Goal: Task Accomplishment & Management: Complete application form

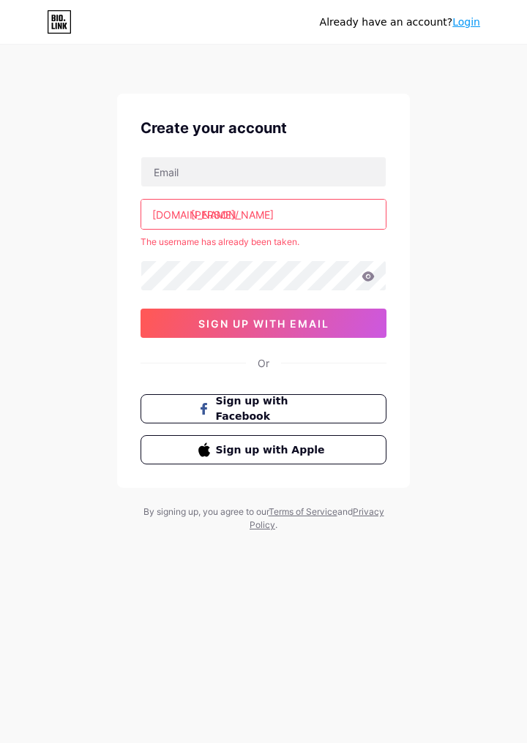
click at [341, 323] on button "sign up with email" at bounding box center [263, 323] width 246 height 29
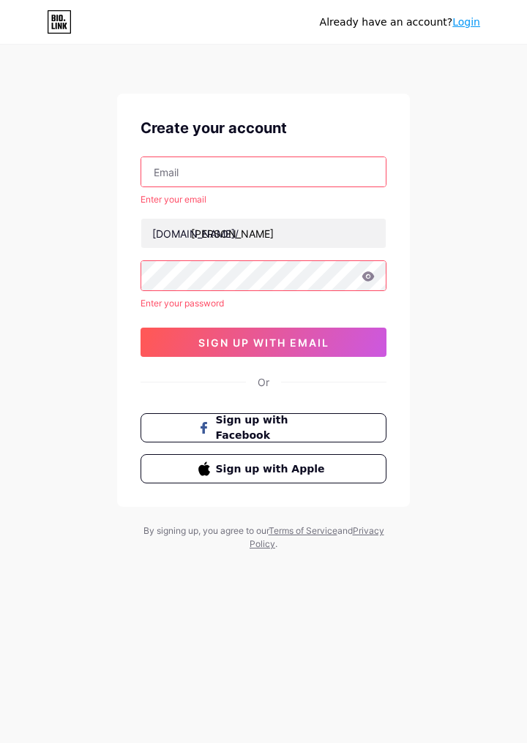
click at [353, 337] on button "sign up with email" at bounding box center [263, 342] width 246 height 29
click at [320, 185] on input "text" at bounding box center [263, 171] width 244 height 29
click at [299, 337] on span "sign up with email" at bounding box center [263, 343] width 131 height 12
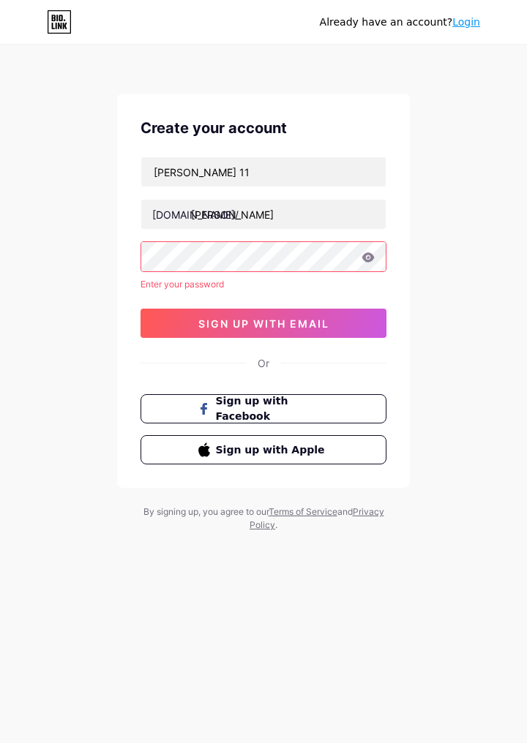
click at [305, 337] on button "sign up with email" at bounding box center [263, 323] width 246 height 29
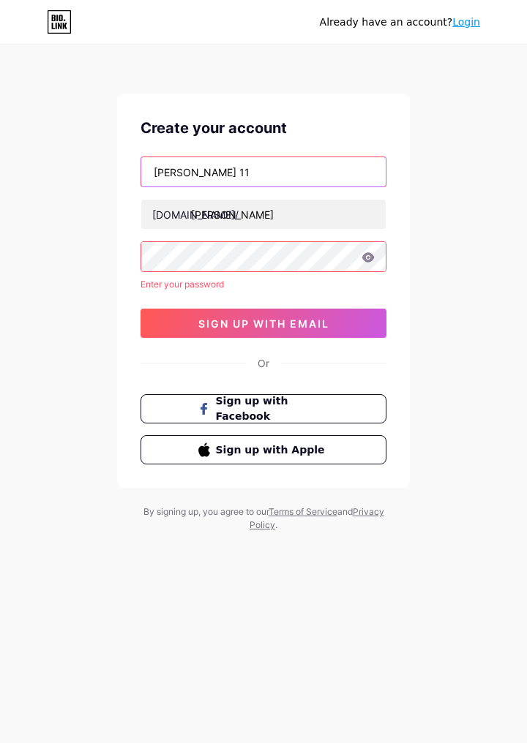
click at [331, 165] on input "Rishabh 11" at bounding box center [263, 171] width 244 height 29
type input "R"
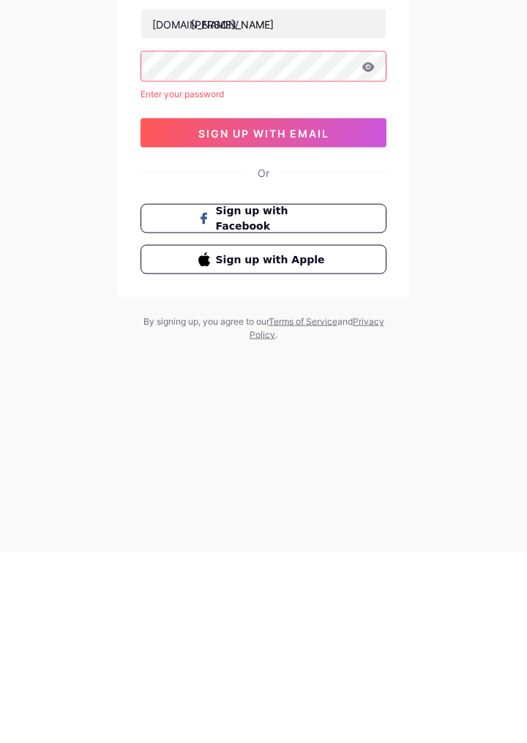
click at [168, 334] on button "sign up with email" at bounding box center [263, 323] width 246 height 29
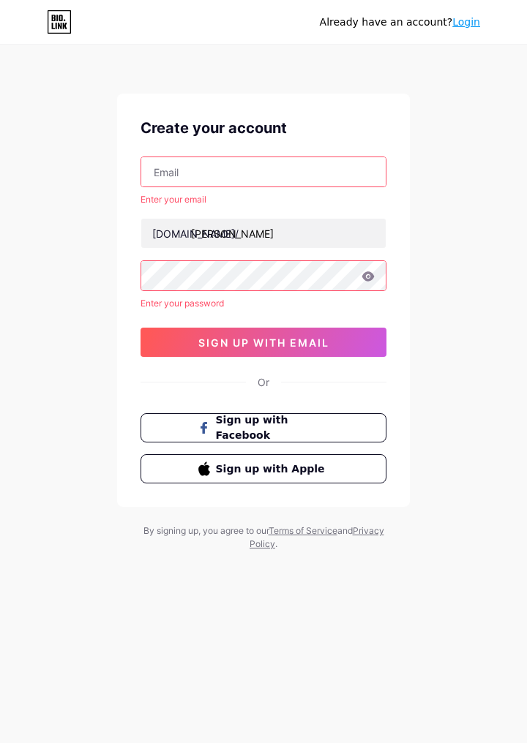
click at [177, 127] on div "Create your account Enter your email bio.link/ rishabh Enter your password 0cAF…" at bounding box center [263, 300] width 293 height 413
click at [334, 328] on button "sign up with email" at bounding box center [263, 342] width 246 height 29
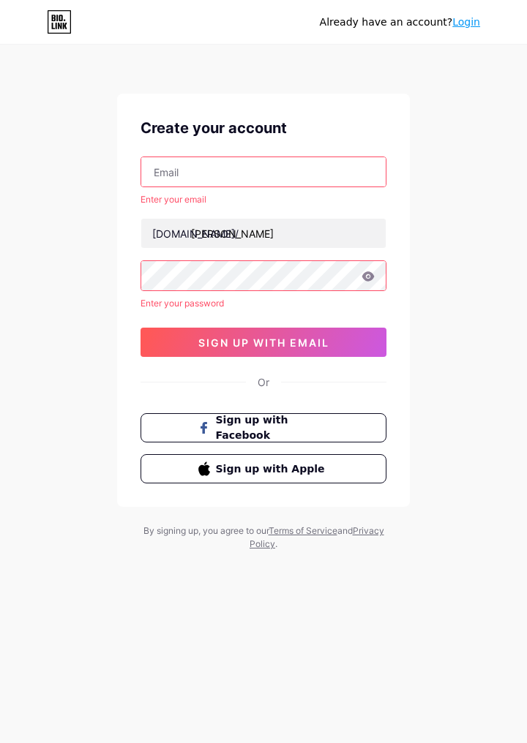
click at [334, 328] on button "sign up with email" at bounding box center [263, 342] width 246 height 29
click at [331, 328] on button "sign up with email" at bounding box center [263, 342] width 246 height 29
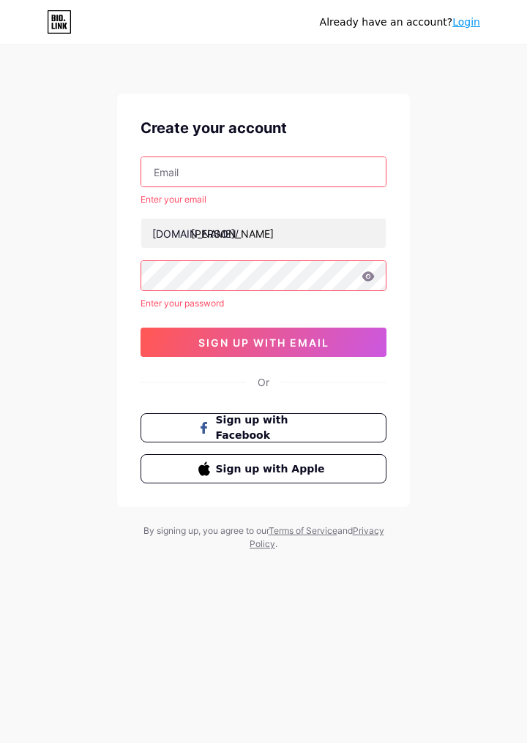
click at [323, 329] on button "sign up with email" at bounding box center [263, 342] width 246 height 29
click at [475, 24] on link "Login" at bounding box center [466, 22] width 28 height 12
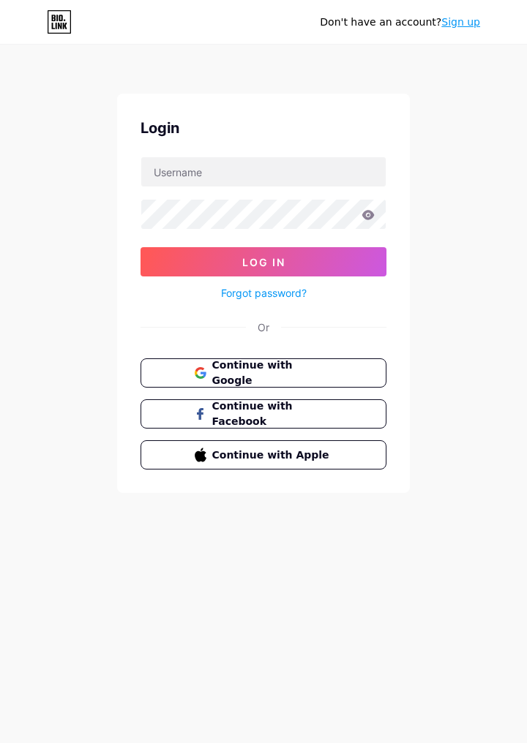
click at [350, 372] on button "Continue with Google" at bounding box center [263, 373] width 246 height 29
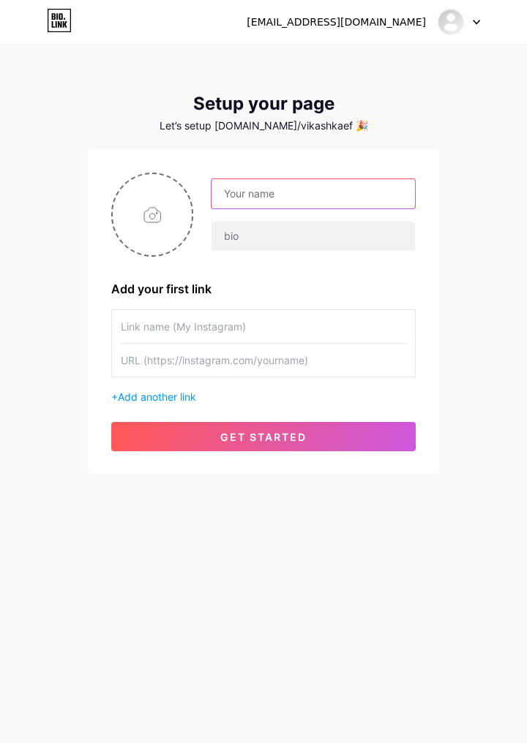
click at [383, 196] on input "text" at bounding box center [312, 193] width 203 height 29
type input "Rishabh"
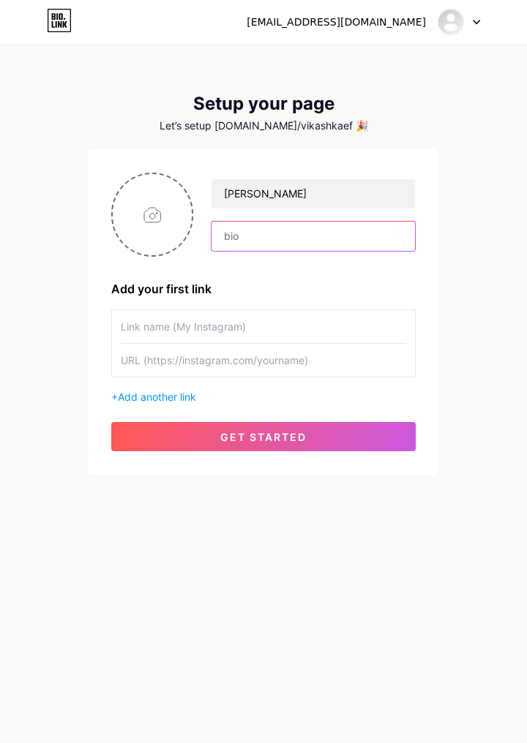
click at [252, 231] on input "text" at bounding box center [312, 236] width 203 height 29
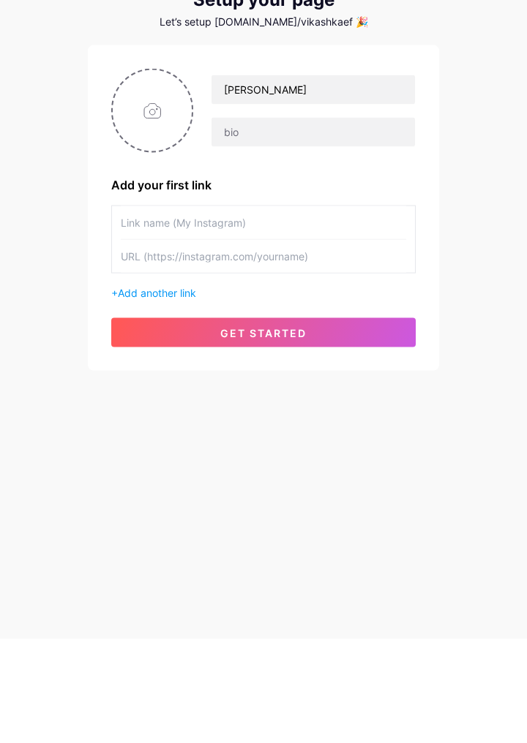
click at [352, 435] on button "get started" at bounding box center [263, 436] width 304 height 29
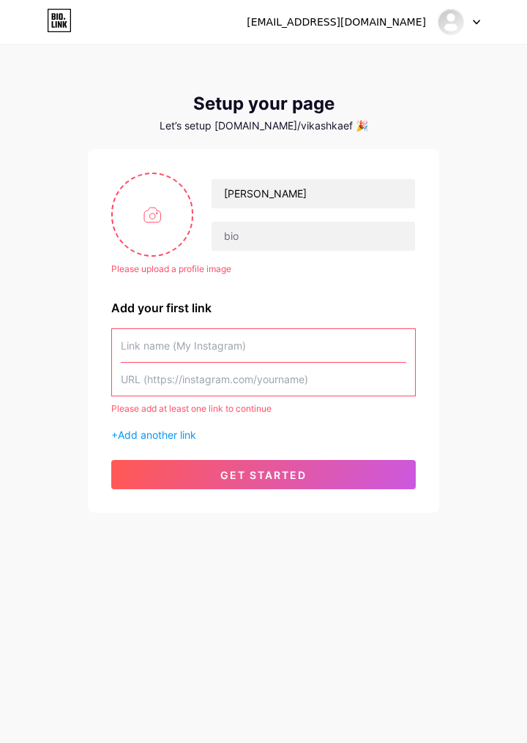
click at [389, 467] on button "get started" at bounding box center [263, 474] width 304 height 29
click at [373, 332] on input "text" at bounding box center [263, 345] width 285 height 33
click at [382, 379] on input "text" at bounding box center [263, 379] width 285 height 33
click at [485, 356] on div "vk2448930@gmail.com Dashboard Logout Setup your page Let’s setup bio.link/vikas…" at bounding box center [263, 280] width 527 height 560
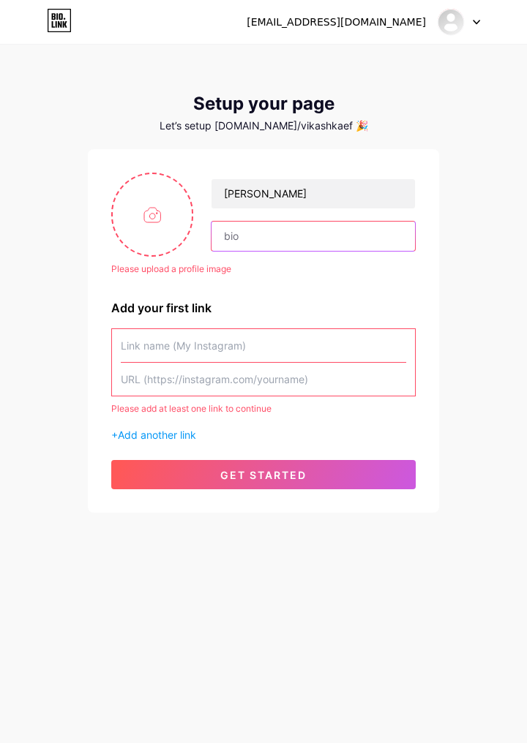
click at [396, 233] on input "text" at bounding box center [312, 236] width 203 height 29
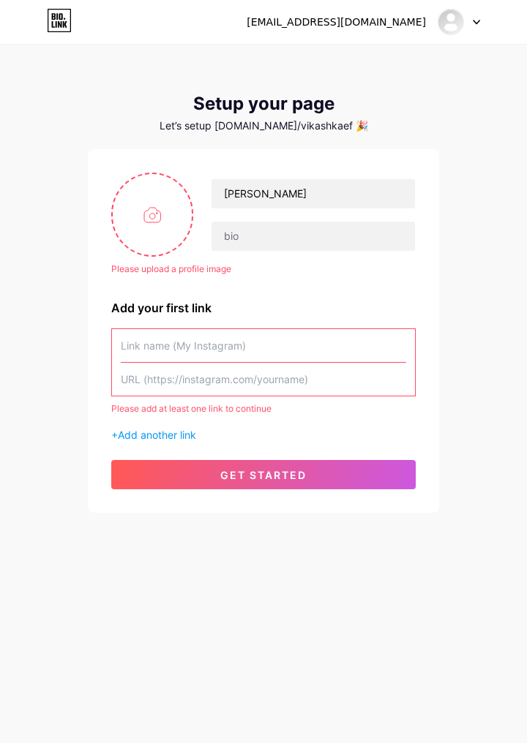
click at [477, 236] on div "vk2448930@gmail.com Dashboard Logout Setup your page Let’s setup bio.link/vikas…" at bounding box center [263, 280] width 527 height 560
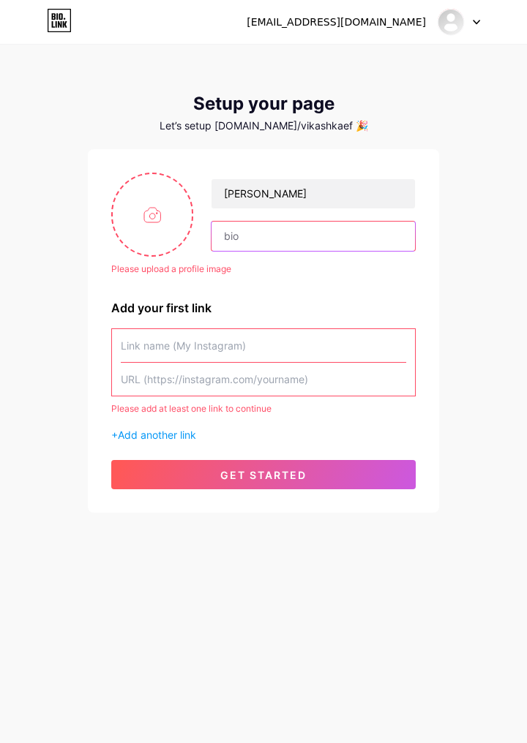
click at [383, 239] on input "text" at bounding box center [312, 236] width 203 height 29
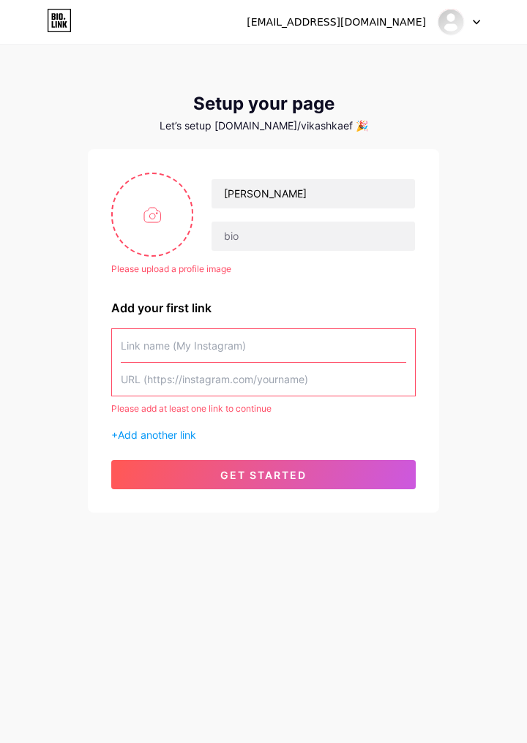
click at [307, 347] on input "text" at bounding box center [263, 345] width 285 height 33
type input "B"
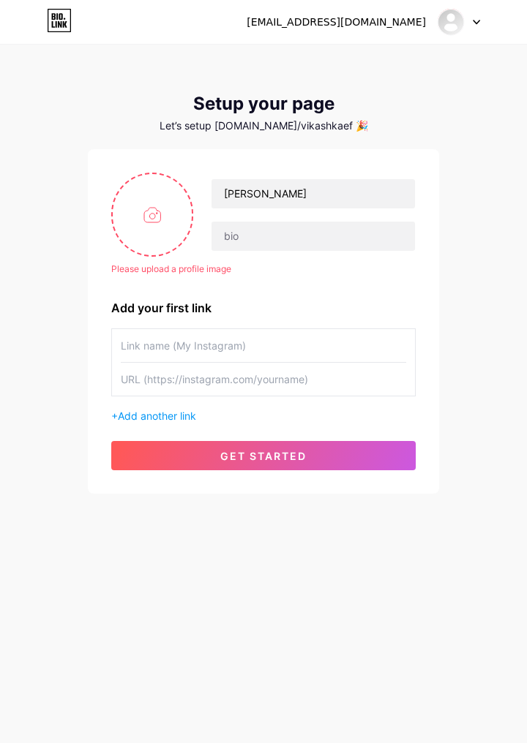
type input "v"
type input "B"
type input "b"
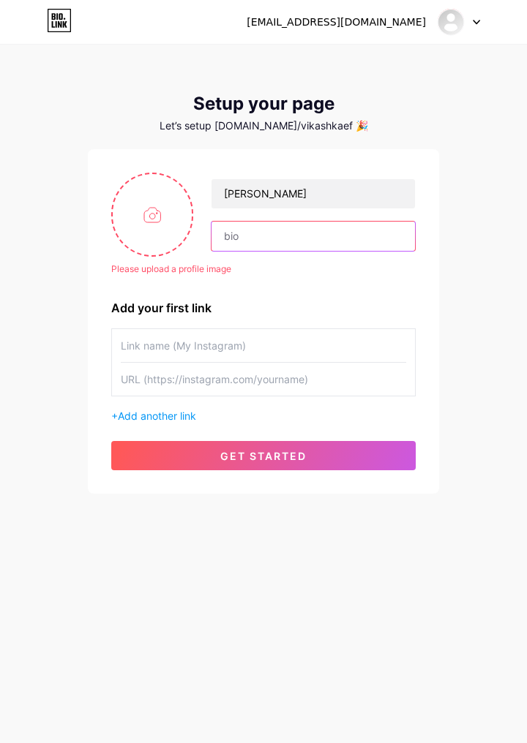
click at [357, 249] on input "text" at bounding box center [312, 236] width 203 height 29
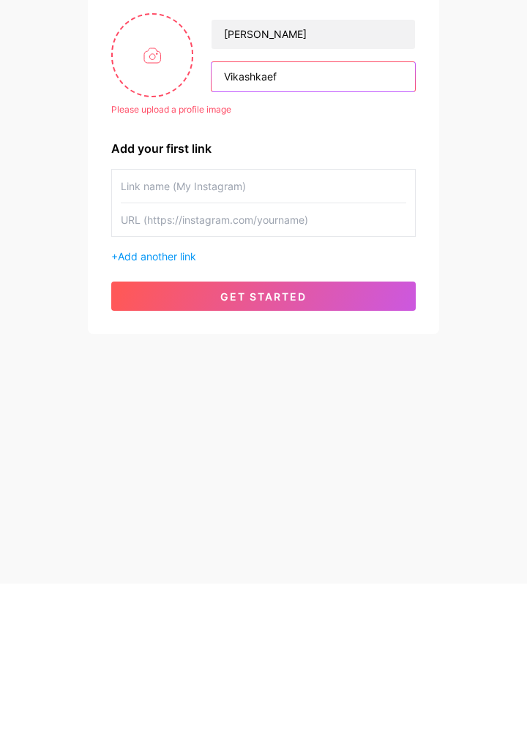
type input "Vikashkaef"
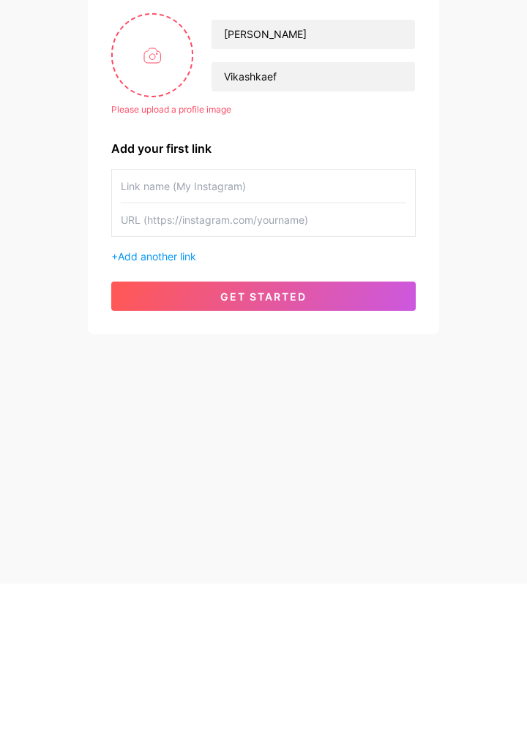
click at [150, 457] on button "get started" at bounding box center [263, 455] width 304 height 29
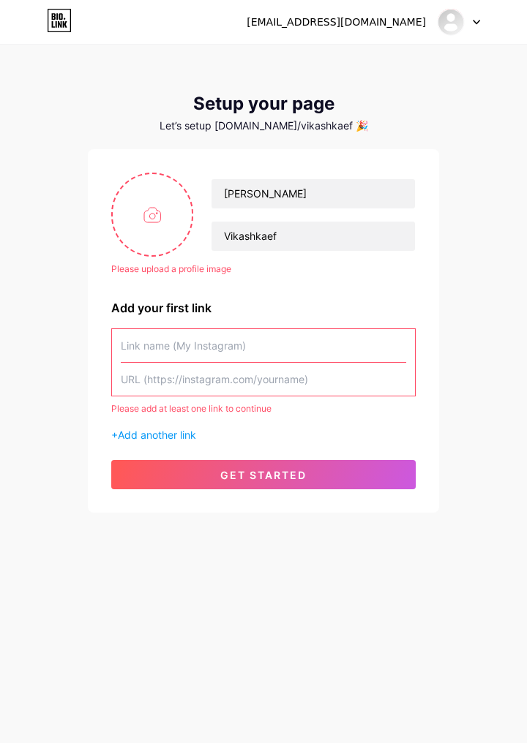
click at [168, 474] on button "get started" at bounding box center [263, 474] width 304 height 29
click at [137, 435] on span "Add another link" at bounding box center [157, 435] width 78 height 12
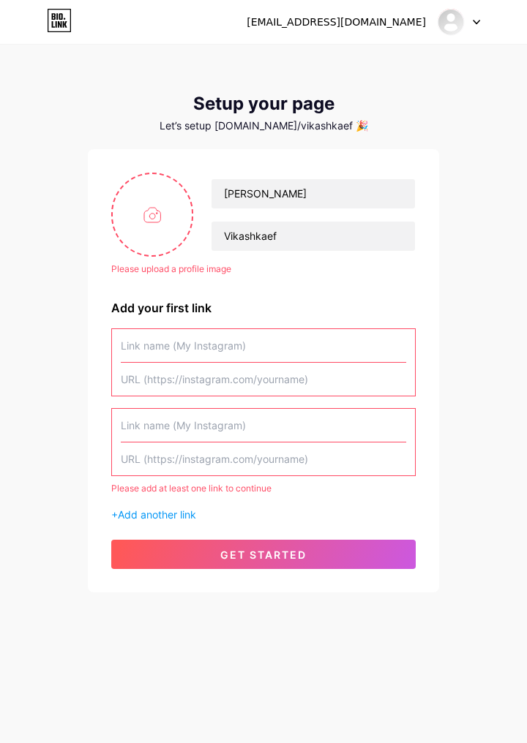
click at [144, 521] on div "+ Add another link" at bounding box center [263, 514] width 304 height 15
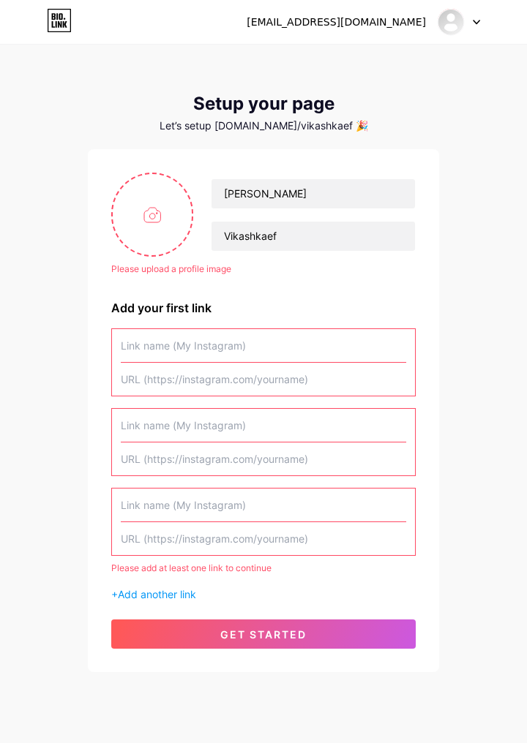
click at [157, 344] on input "text" at bounding box center [263, 345] width 285 height 33
click at [144, 386] on input "text" at bounding box center [263, 379] width 285 height 33
click at [152, 347] on input "text" at bounding box center [263, 345] width 285 height 33
click at [162, 382] on input "text" at bounding box center [263, 379] width 285 height 33
click at [145, 348] on input "text" at bounding box center [263, 345] width 285 height 33
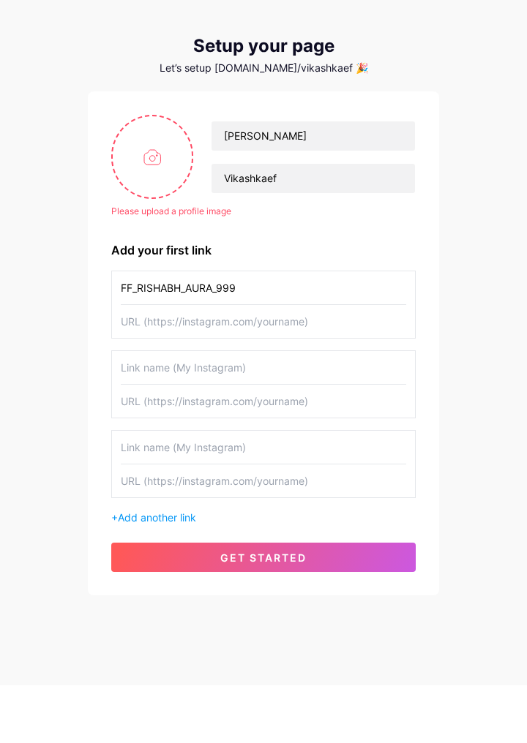
type input "FF_RISHABH_AURA_999"
click at [344, 372] on input "text" at bounding box center [263, 379] width 285 height 33
click at [493, 397] on div "vk2448930@gmail.com Dashboard Logout Setup your page Let’s setup bio.link/vikas…" at bounding box center [263, 350] width 527 height 700
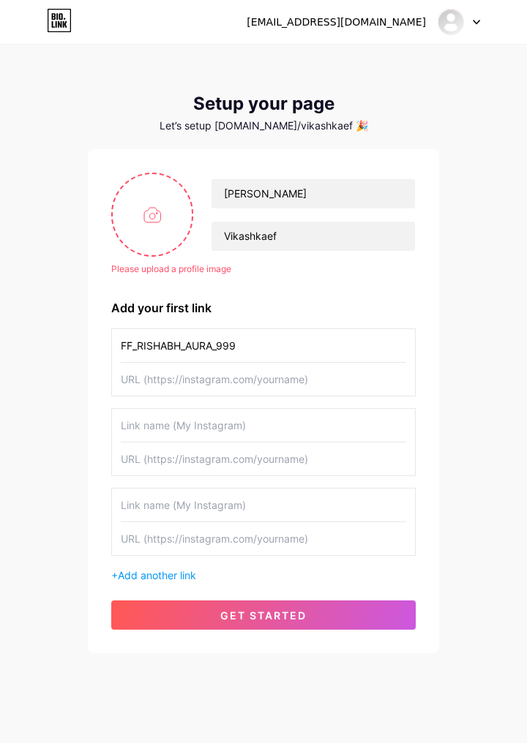
click at [293, 609] on span "get started" at bounding box center [263, 615] width 86 height 12
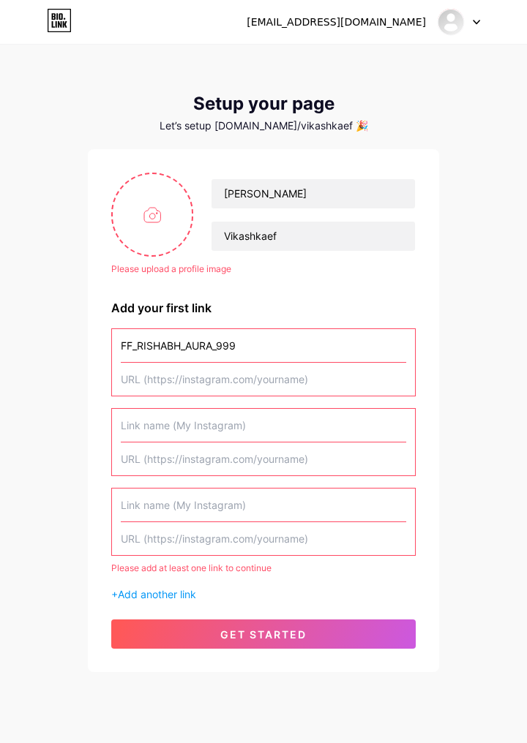
click at [315, 637] on button "get started" at bounding box center [263, 634] width 304 height 29
click at [326, 383] on input "text" at bounding box center [263, 379] width 285 height 33
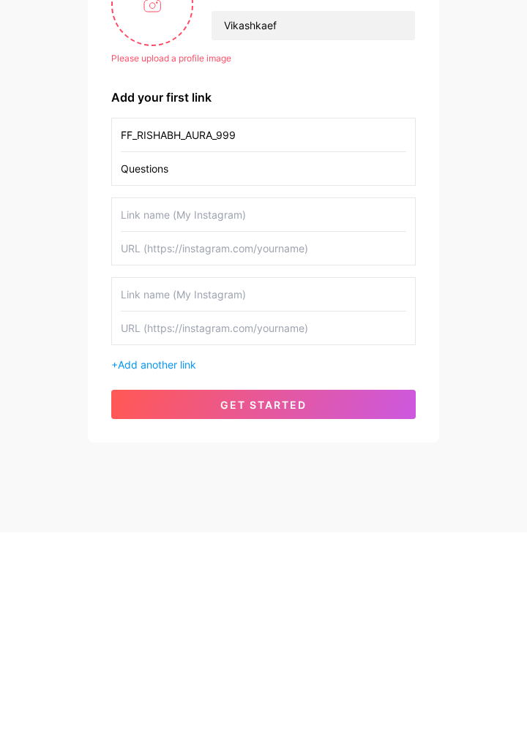
click at [344, 613] on button "get started" at bounding box center [263, 615] width 304 height 29
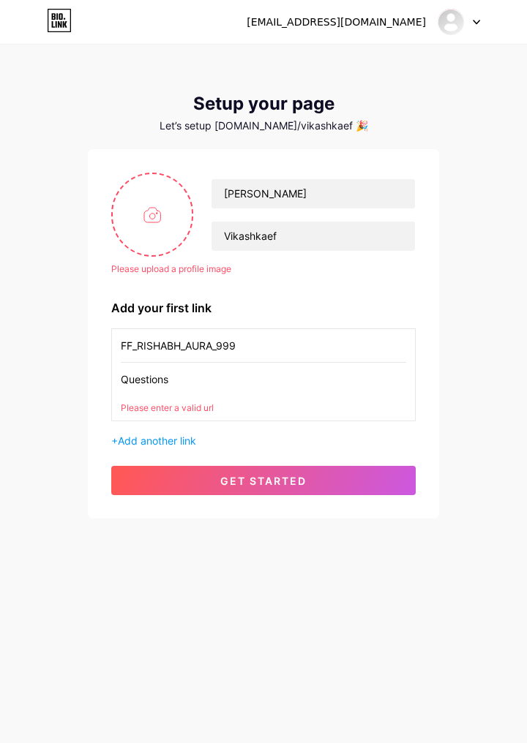
click at [307, 373] on input "Questions" at bounding box center [263, 379] width 285 height 33
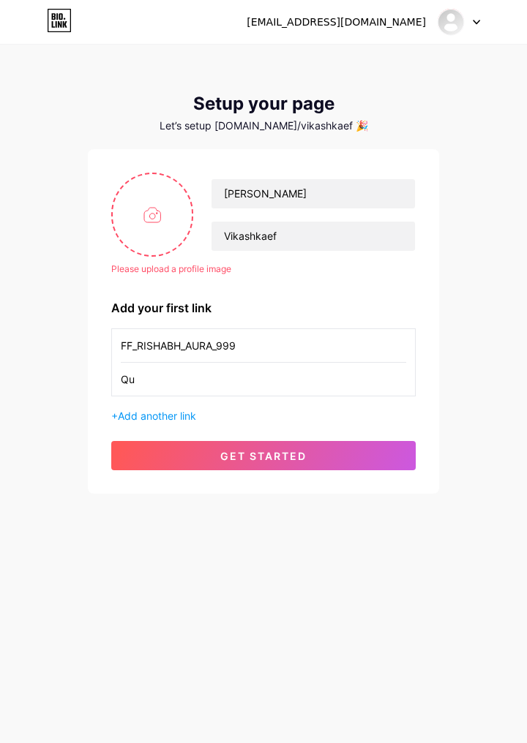
type input "Q"
click at [456, 243] on div "vk2448930@gmail.com Dashboard Logout Setup your page Let’s setup bio.link/vikas…" at bounding box center [263, 270] width 527 height 541
